Goal: Task Accomplishment & Management: Complete application form

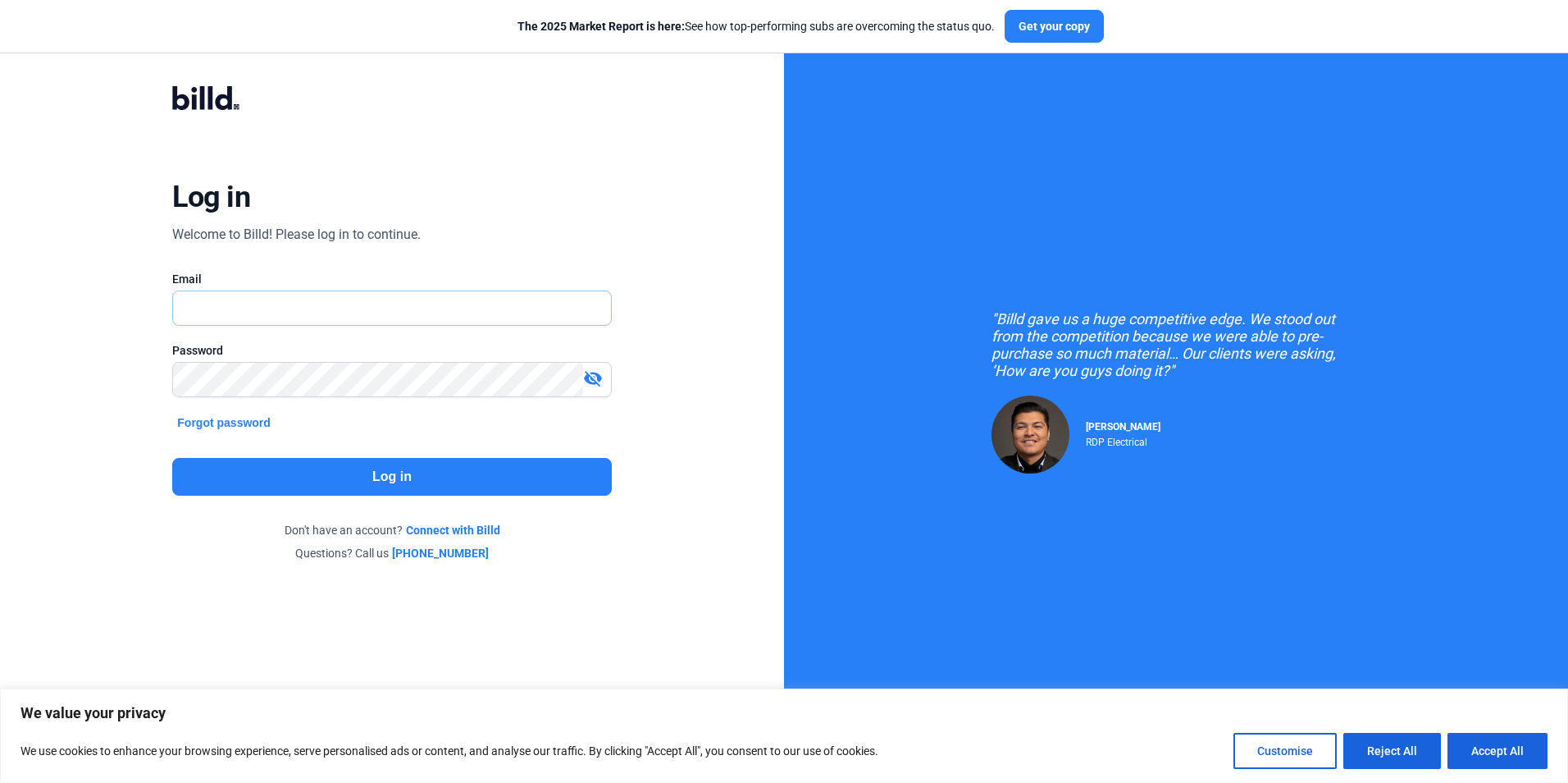
click at [391, 320] on input "text" at bounding box center [382, 307] width 420 height 33
type input "[EMAIL_ADDRESS][DOMAIN_NAME]"
click at [1502, 744] on button "Accept All" at bounding box center [1498, 751] width 100 height 36
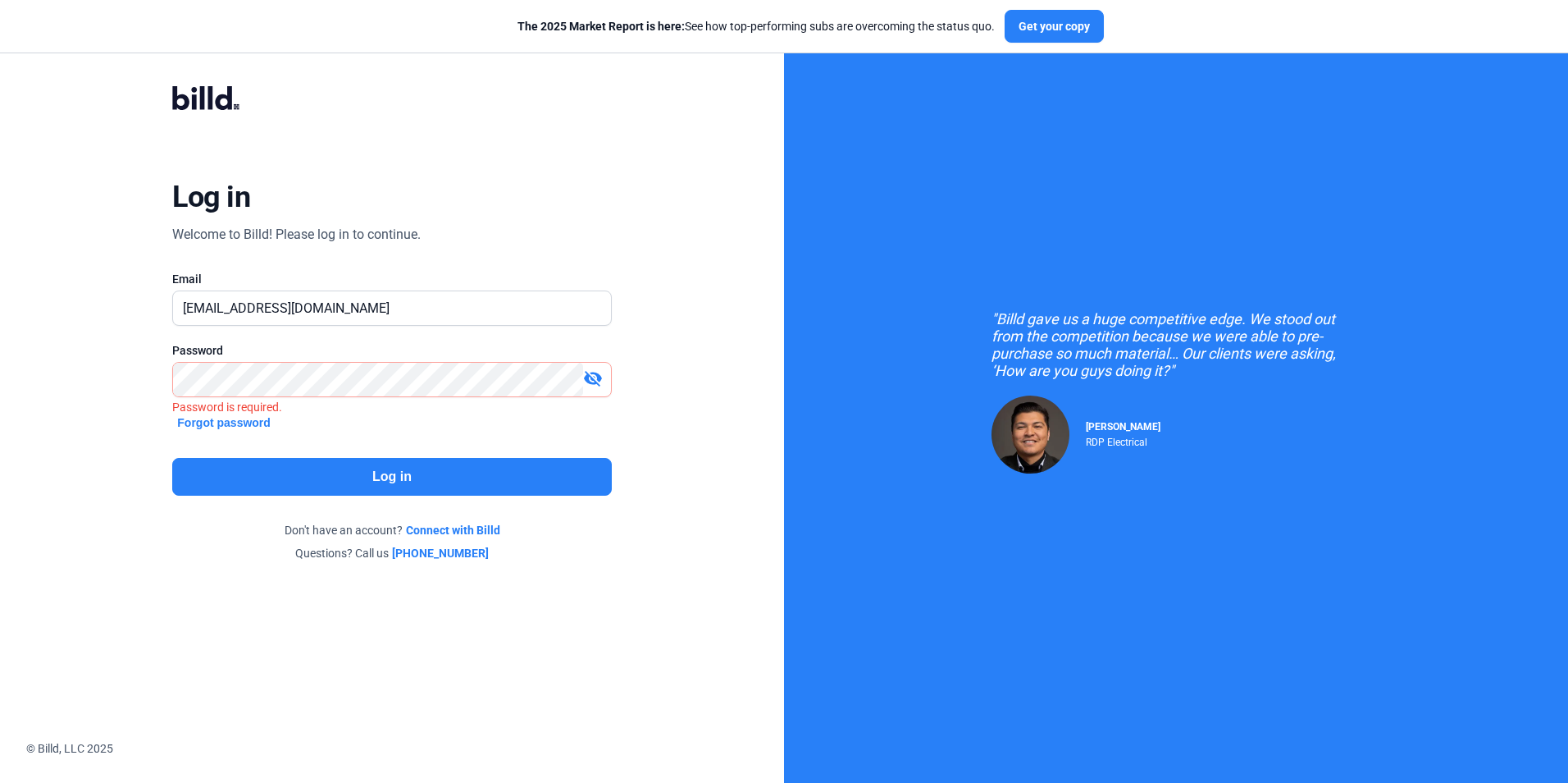
checkbox input "true"
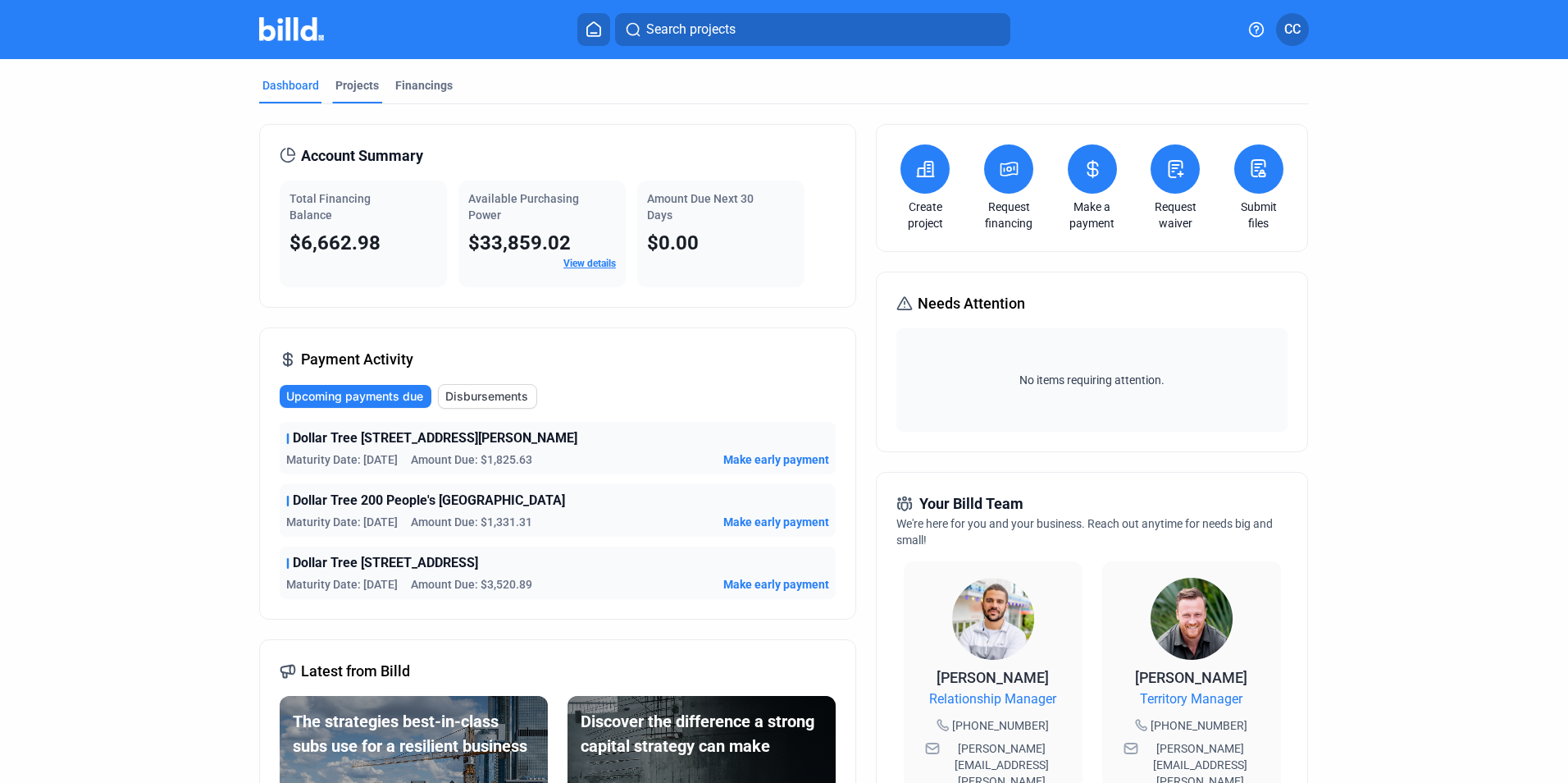
click at [369, 84] on div "Projects" at bounding box center [358, 85] width 44 height 16
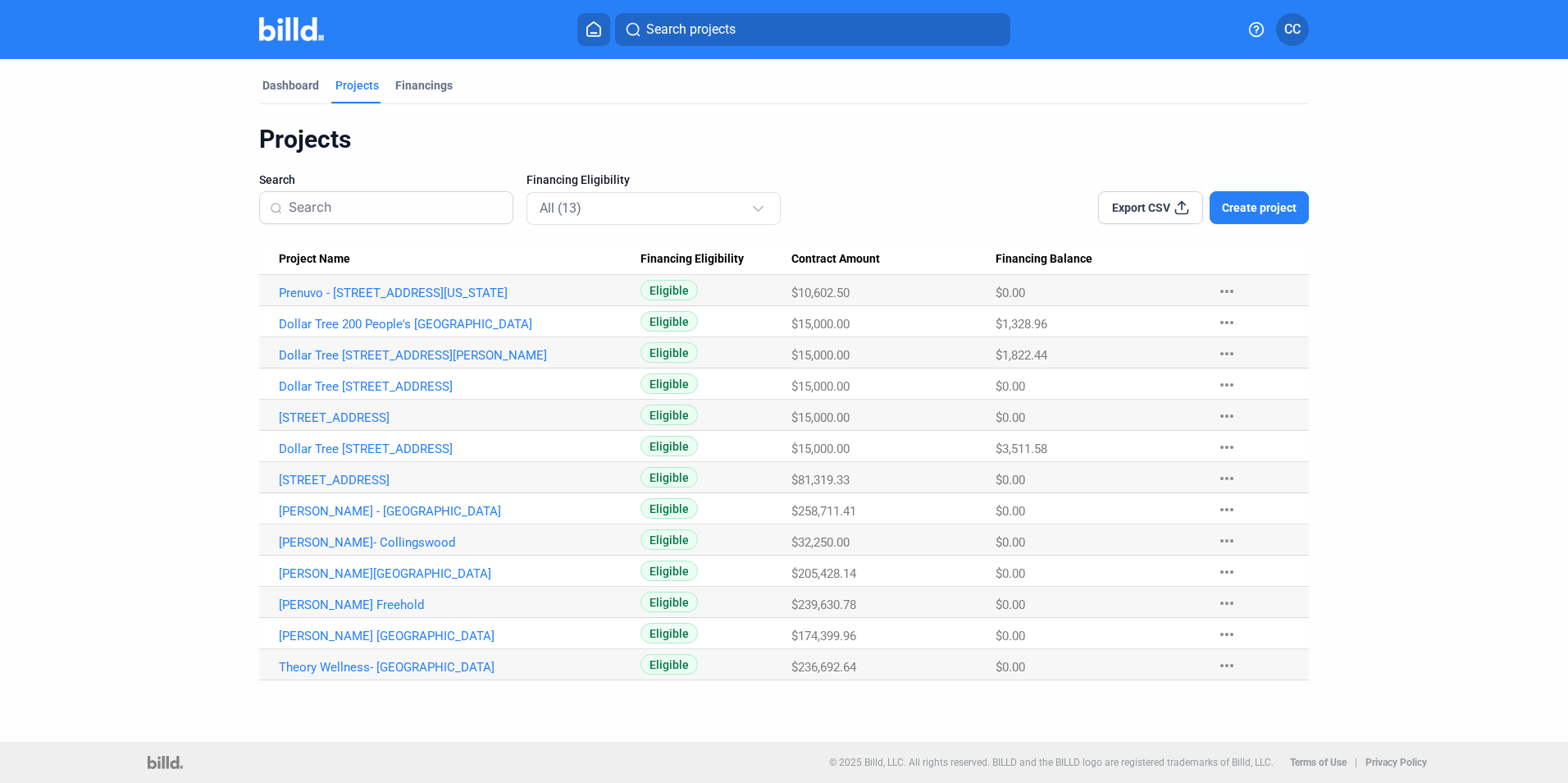
click at [1258, 211] on span "Create project" at bounding box center [1260, 207] width 74 height 16
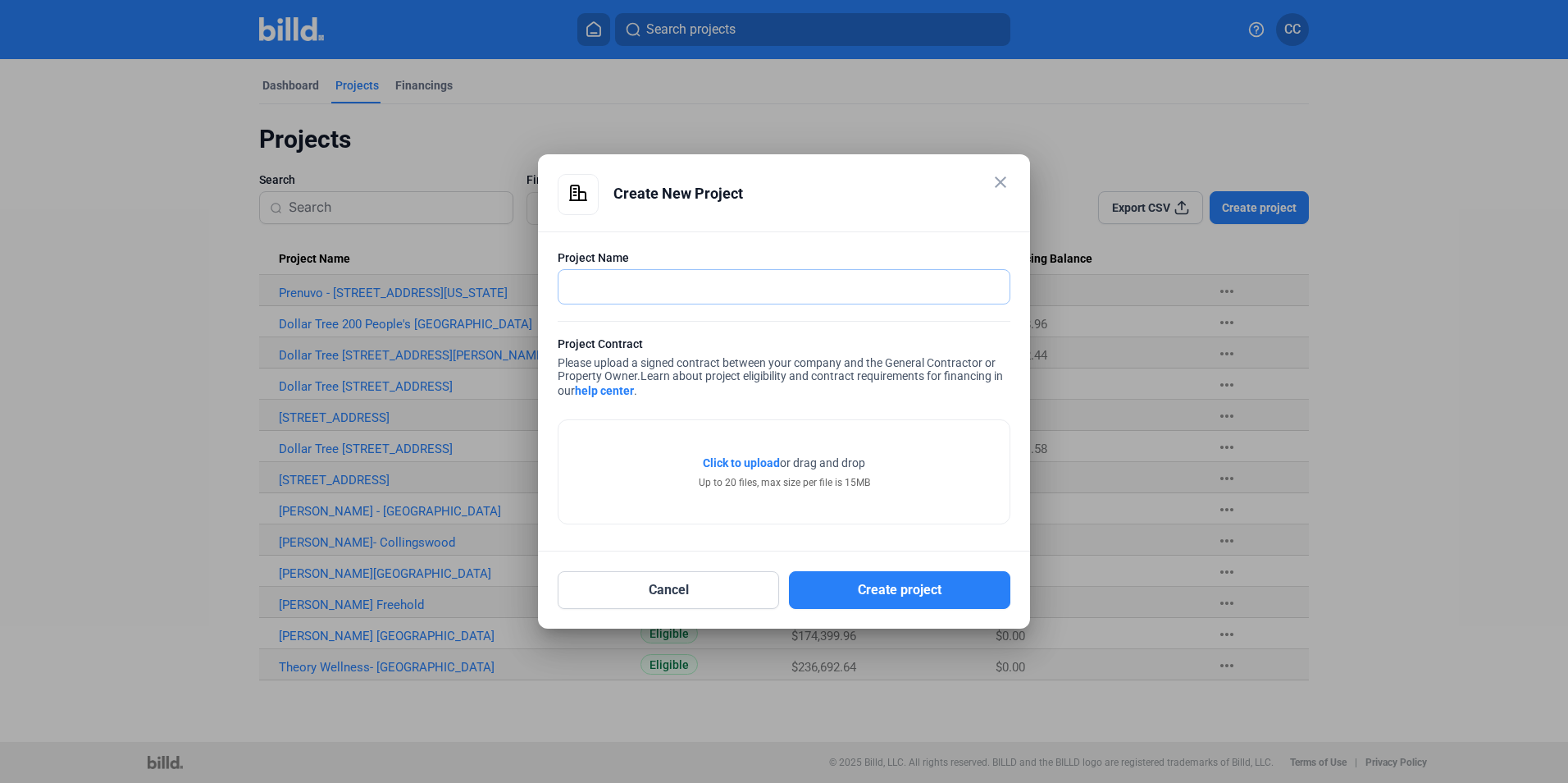
drag, startPoint x: 794, startPoint y: 291, endPoint x: 805, endPoint y: 292, distance: 11.0
click at [794, 291] on input "text" at bounding box center [784, 286] width 451 height 33
drag, startPoint x: 639, startPoint y: 289, endPoint x: 656, endPoint y: 289, distance: 17.0
click at [639, 289] on input "text" at bounding box center [784, 286] width 451 height 33
paste input "[STREET_ADDRESS]"
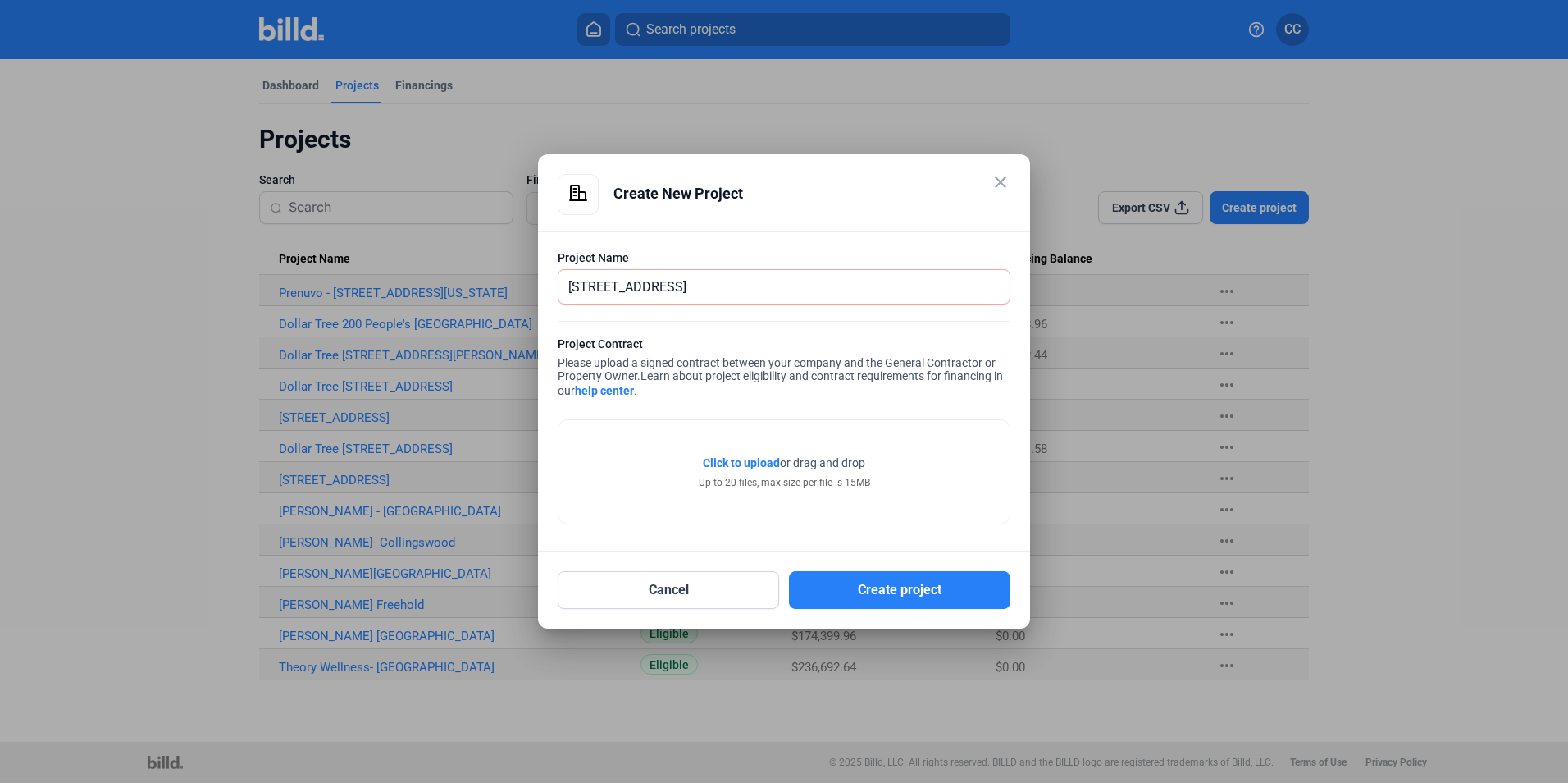
click at [766, 467] on span "Click to upload" at bounding box center [741, 462] width 77 height 13
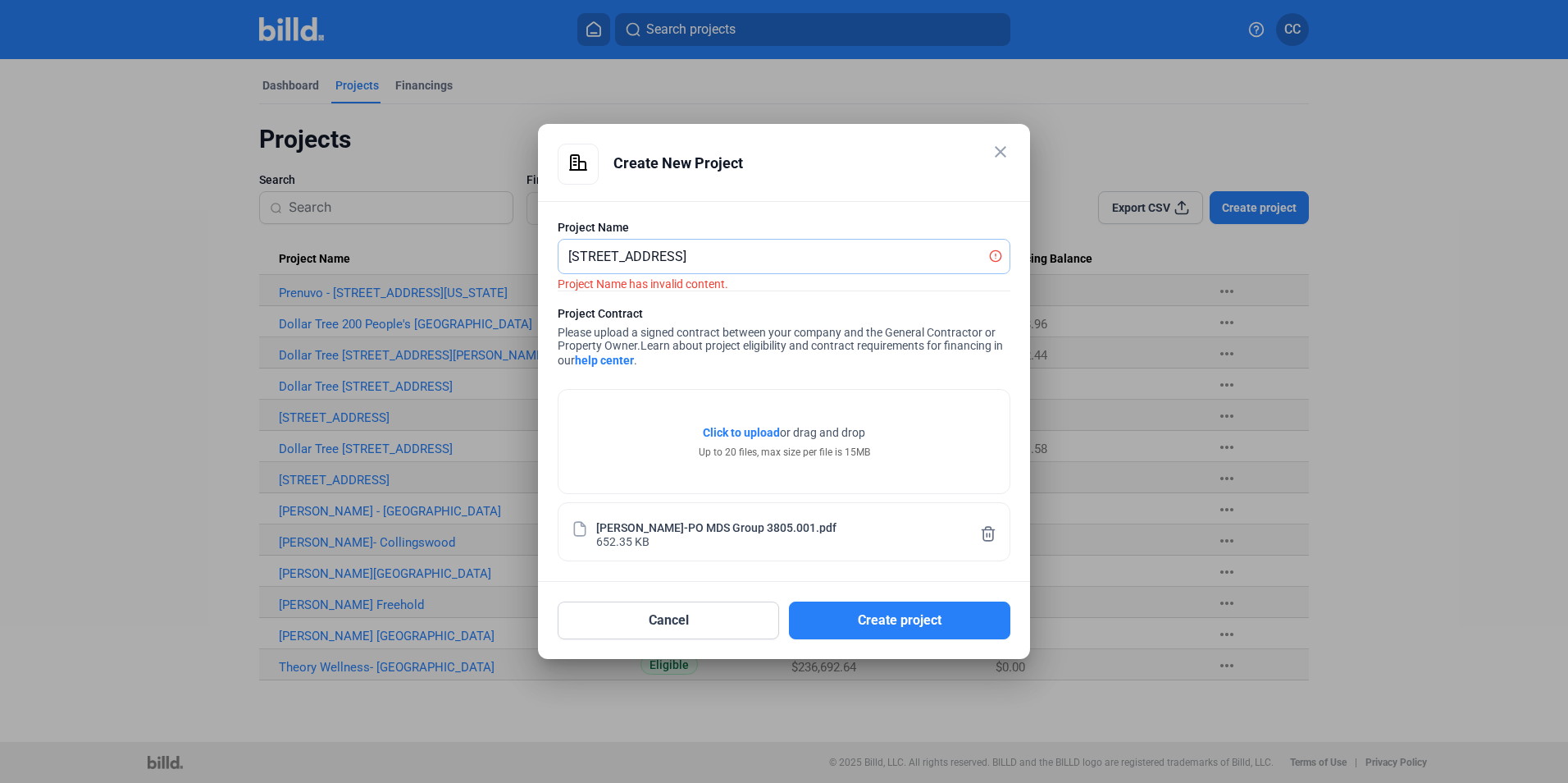
click at [753, 252] on input "[STREET_ADDRESS]" at bounding box center [774, 256] width 433 height 33
click at [687, 255] on input "[STREET_ADDRESS]" at bounding box center [784, 256] width 451 height 33
click at [858, 250] on input "[STREET_ADDRESS]" at bounding box center [784, 256] width 451 height 33
drag, startPoint x: 860, startPoint y: 255, endPoint x: 533, endPoint y: 255, distance: 327.0
click at [533, 255] on div "close Create New Project Project Name [STREET_ADDRESS] Project Contract Please …" at bounding box center [784, 391] width 1568 height 783
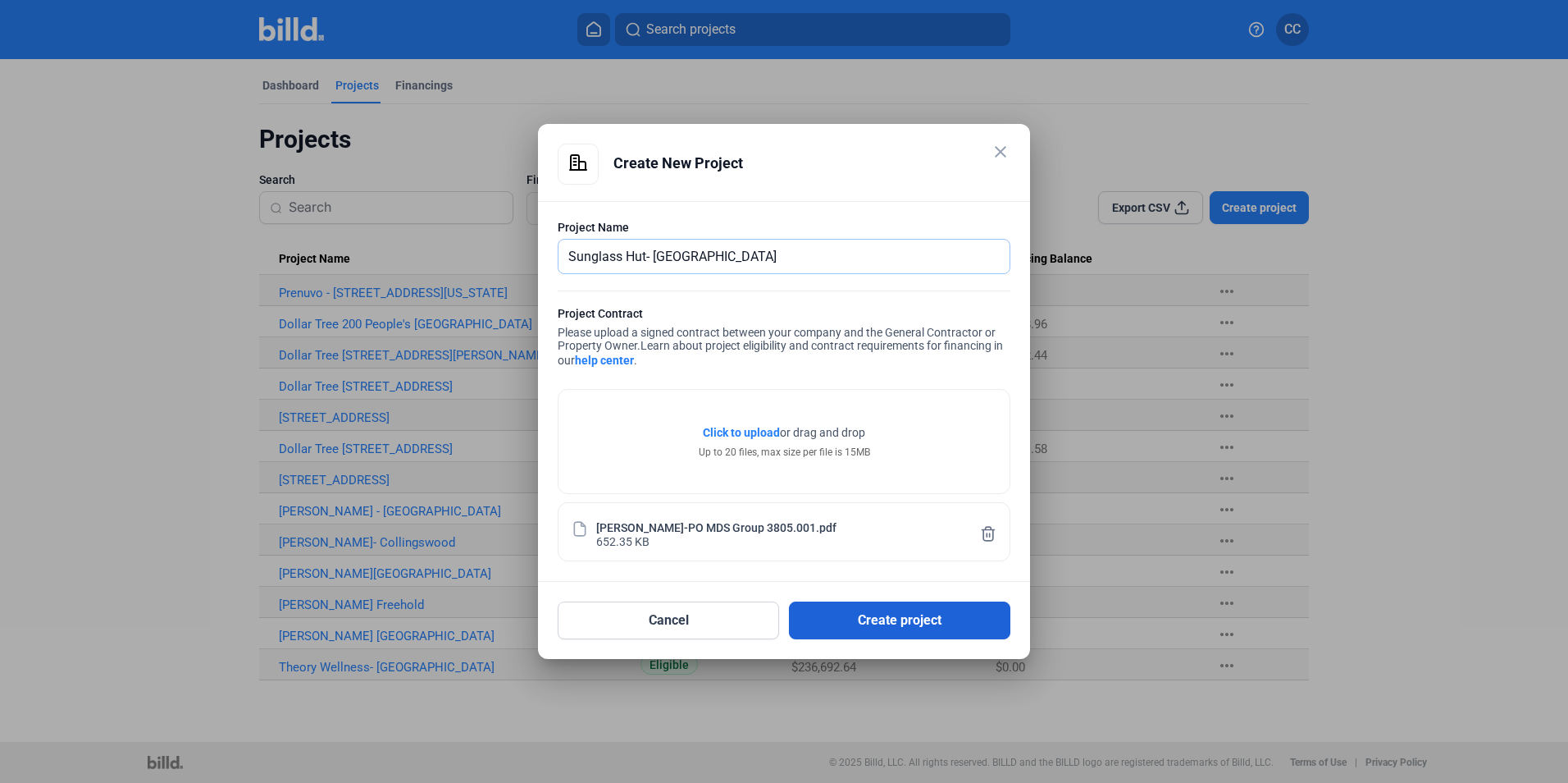
type input "Sunglass Hut- [GEOGRAPHIC_DATA]"
click at [842, 622] on button "Create project" at bounding box center [899, 620] width 222 height 38
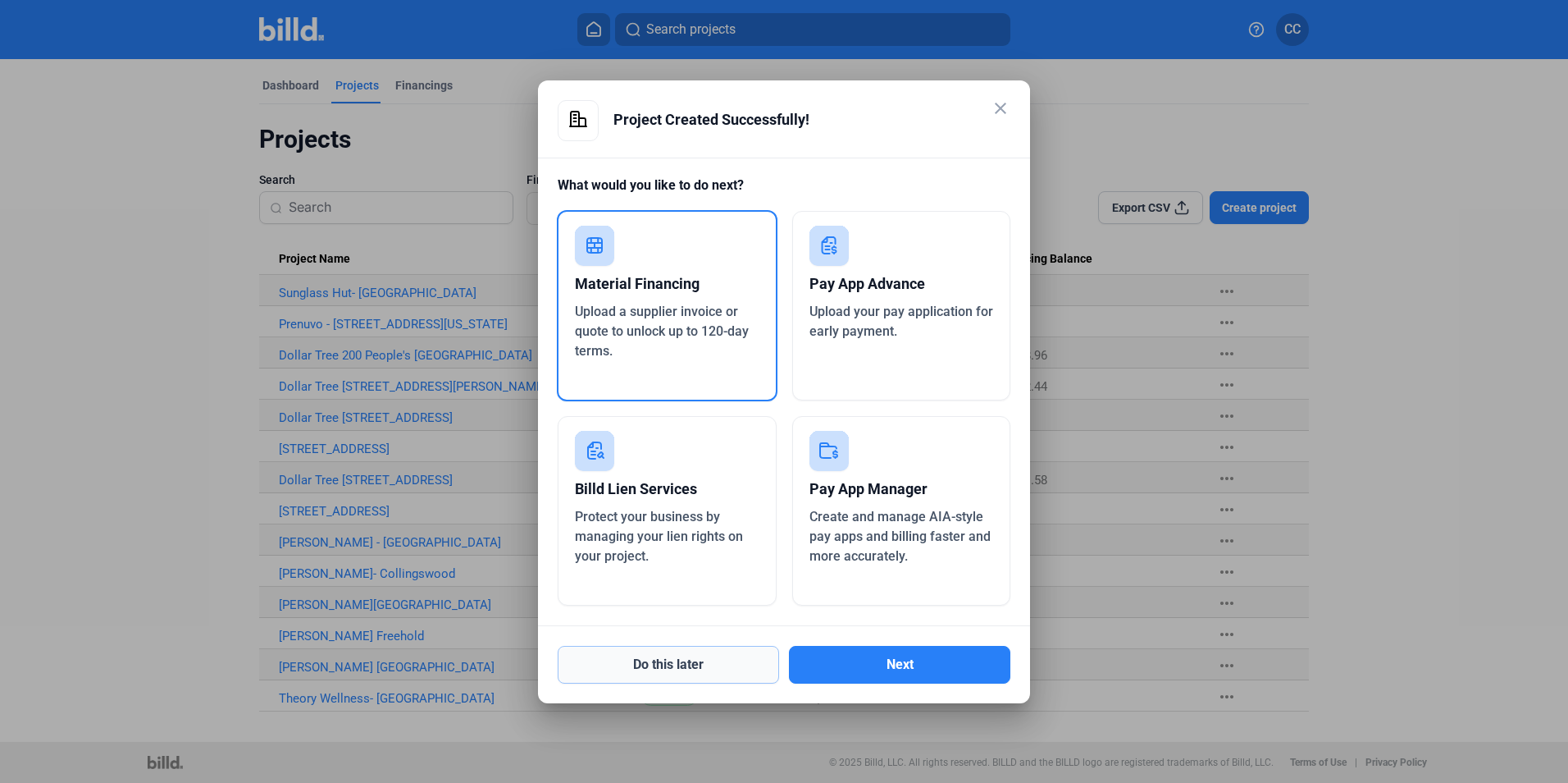
click at [712, 659] on button "Do this later" at bounding box center [668, 665] width 222 height 38
